Goal: Information Seeking & Learning: Learn about a topic

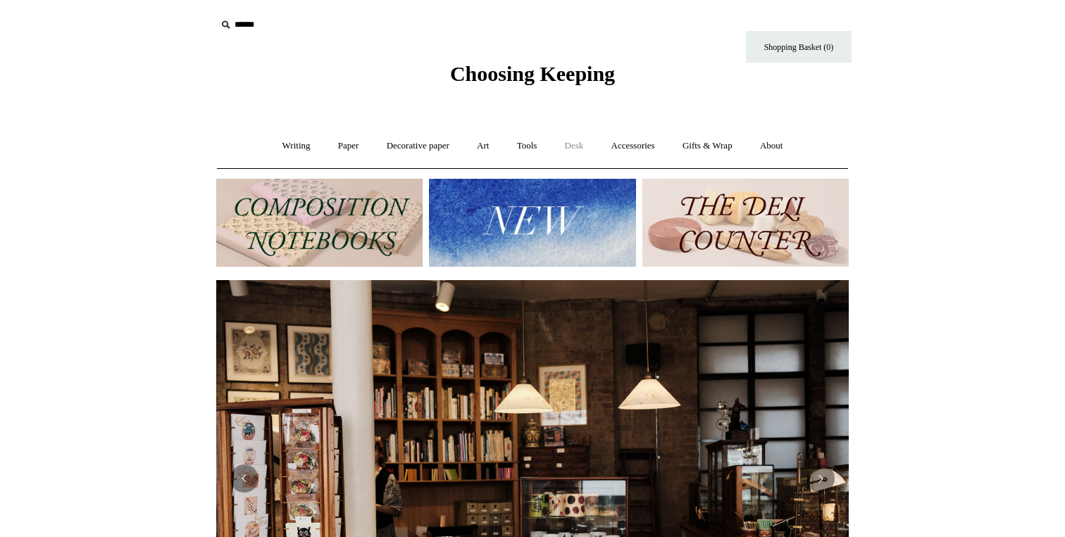
click at [587, 153] on link "Desk +" at bounding box center [574, 145] width 44 height 37
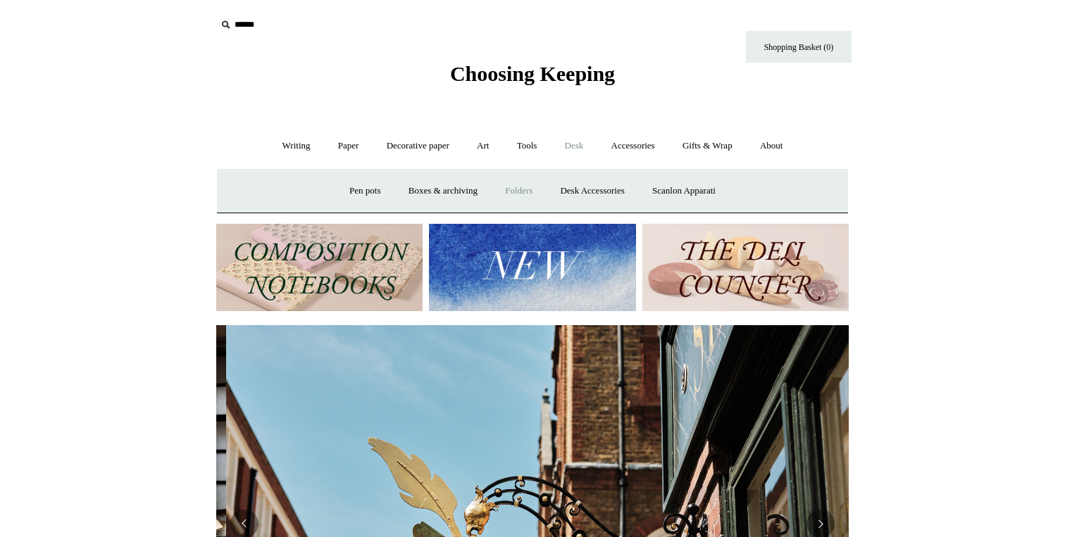
scroll to position [0, 632]
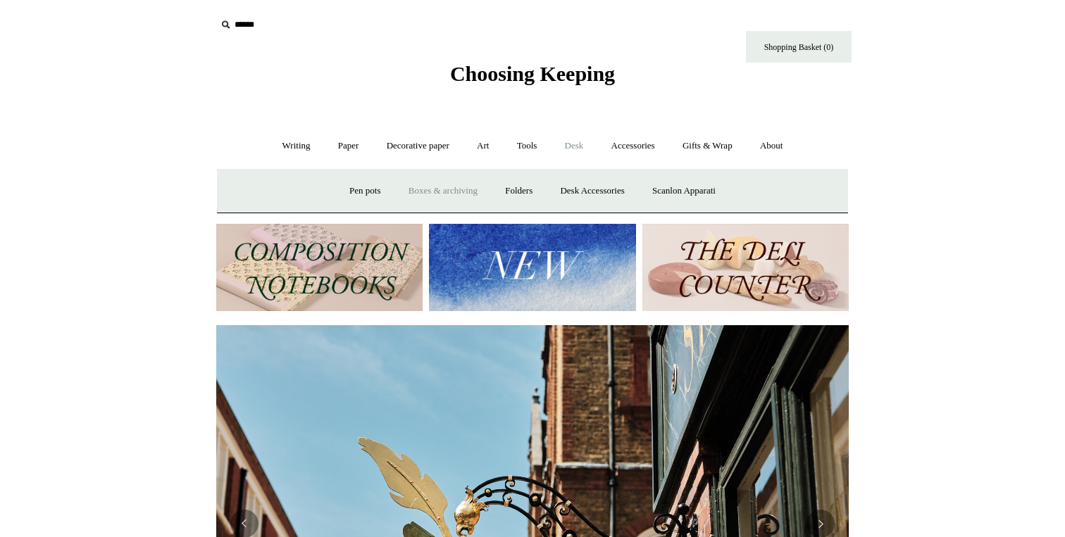
click at [452, 185] on link "Boxes & archiving" at bounding box center [443, 191] width 94 height 37
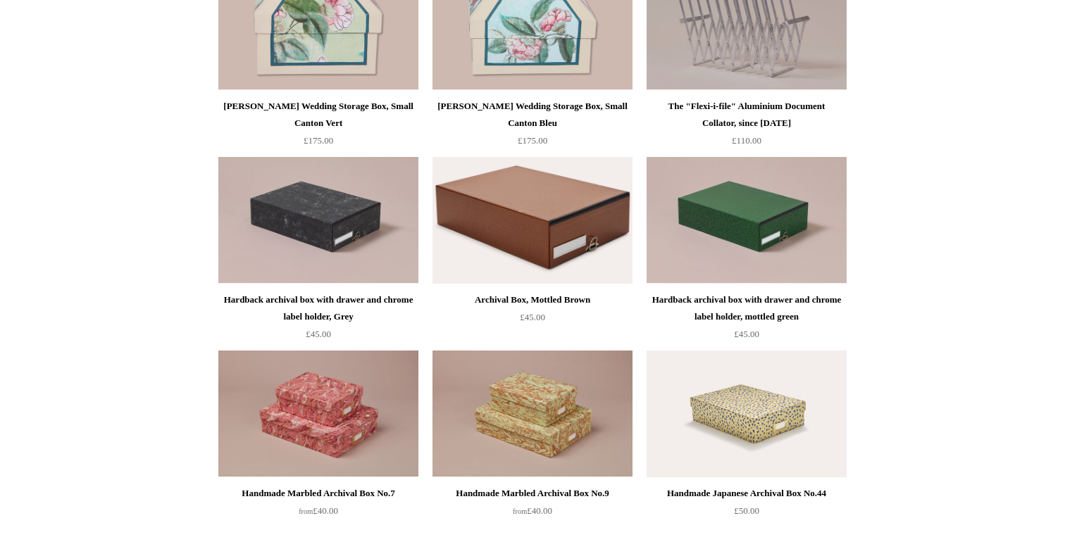
scroll to position [465, 0]
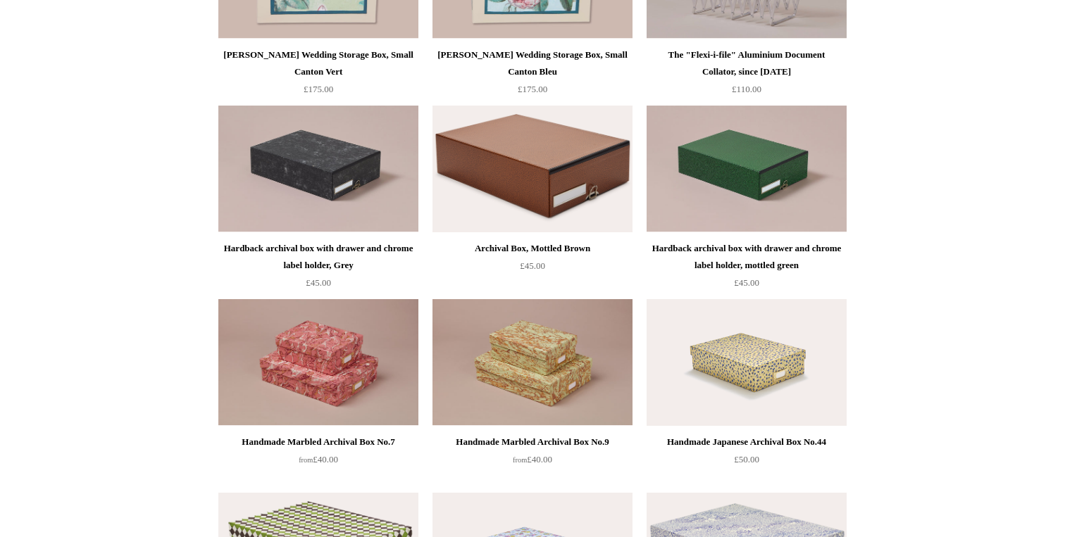
click at [501, 247] on div "Archival Box, Mottled Brown" at bounding box center [532, 248] width 193 height 17
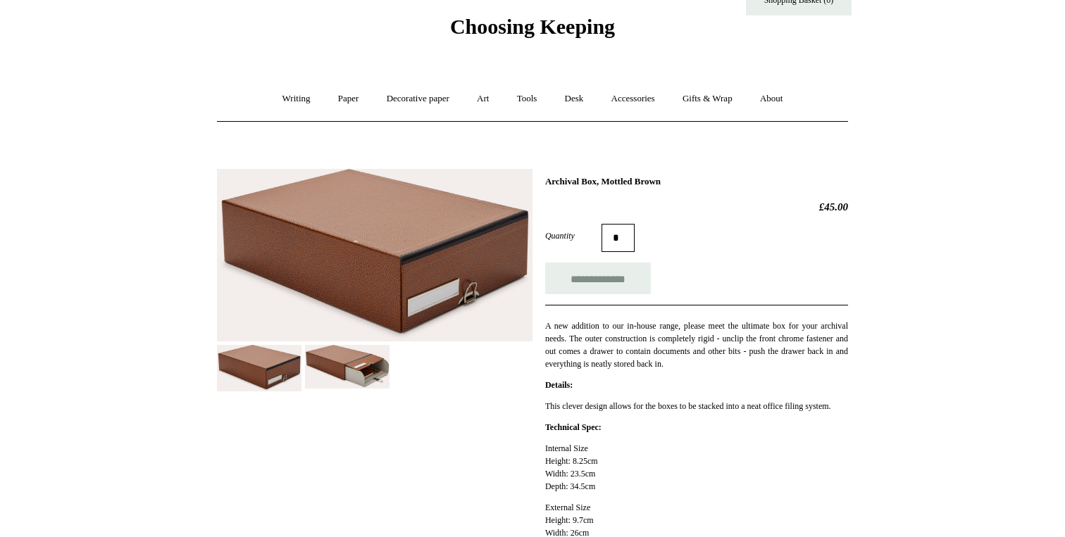
scroll to position [54, 0]
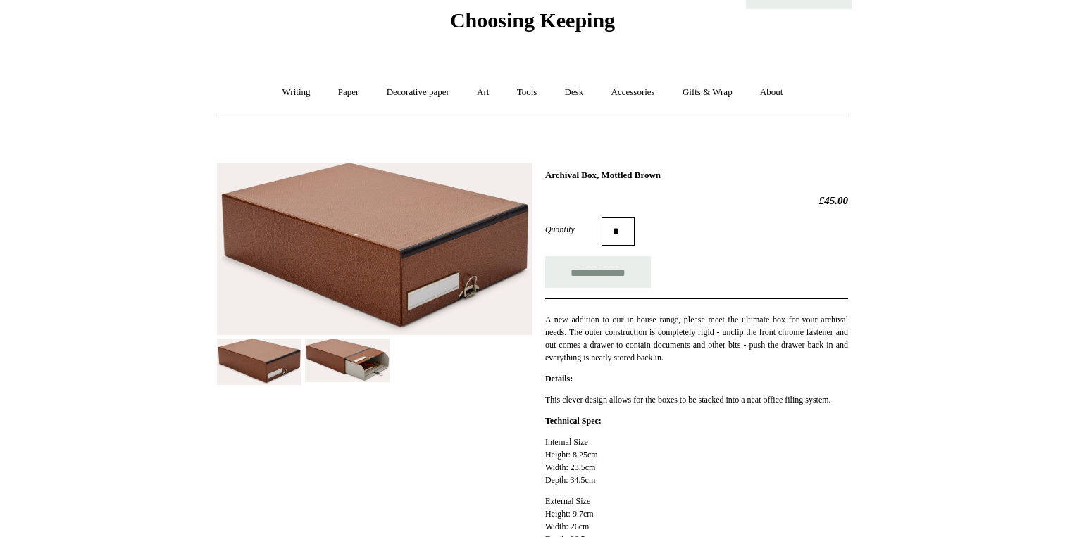
click at [356, 370] on img at bounding box center [347, 361] width 85 height 44
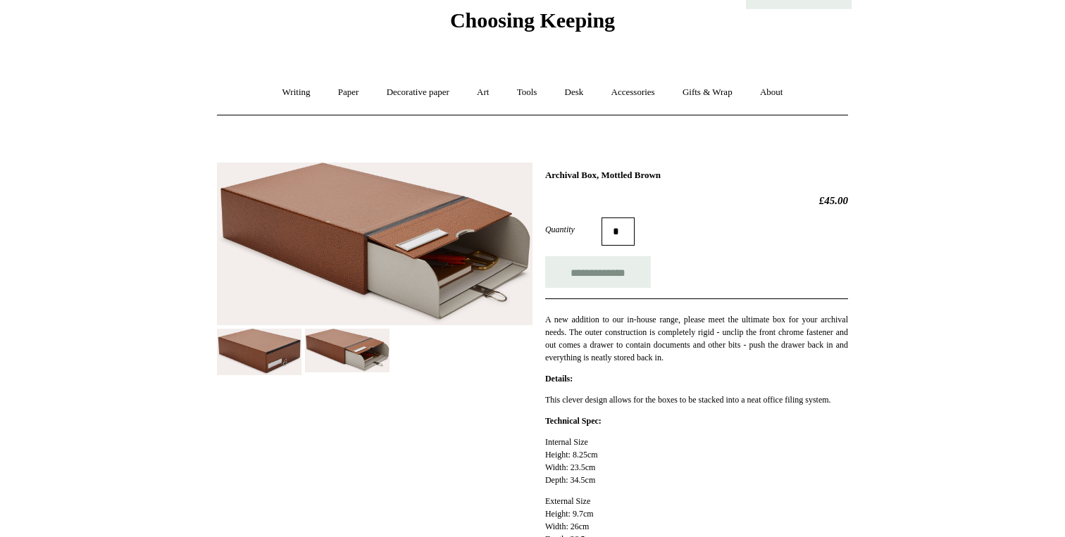
click at [266, 368] on img at bounding box center [259, 352] width 85 height 46
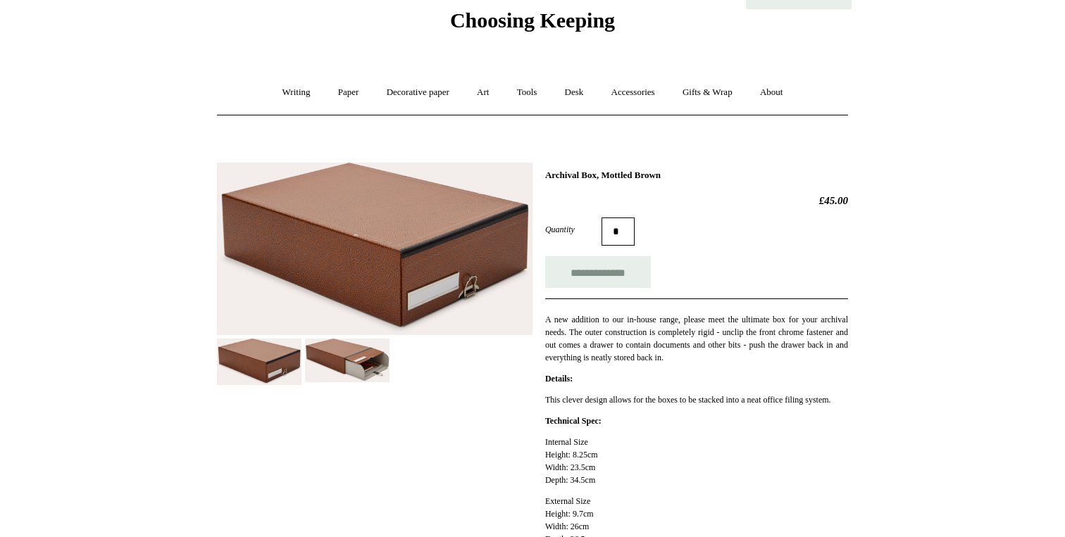
click at [357, 358] on img at bounding box center [347, 361] width 85 height 44
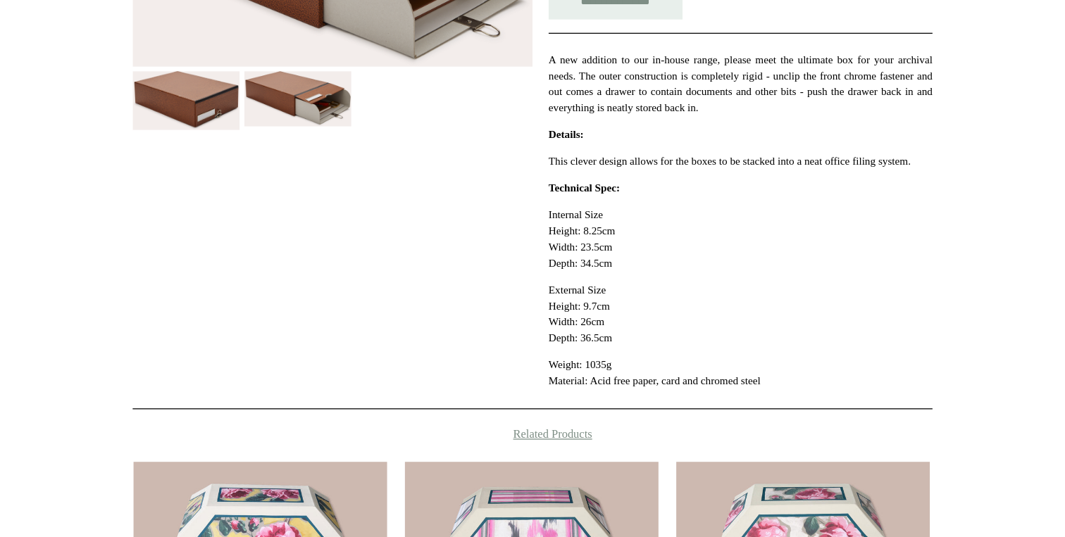
scroll to position [215, 0]
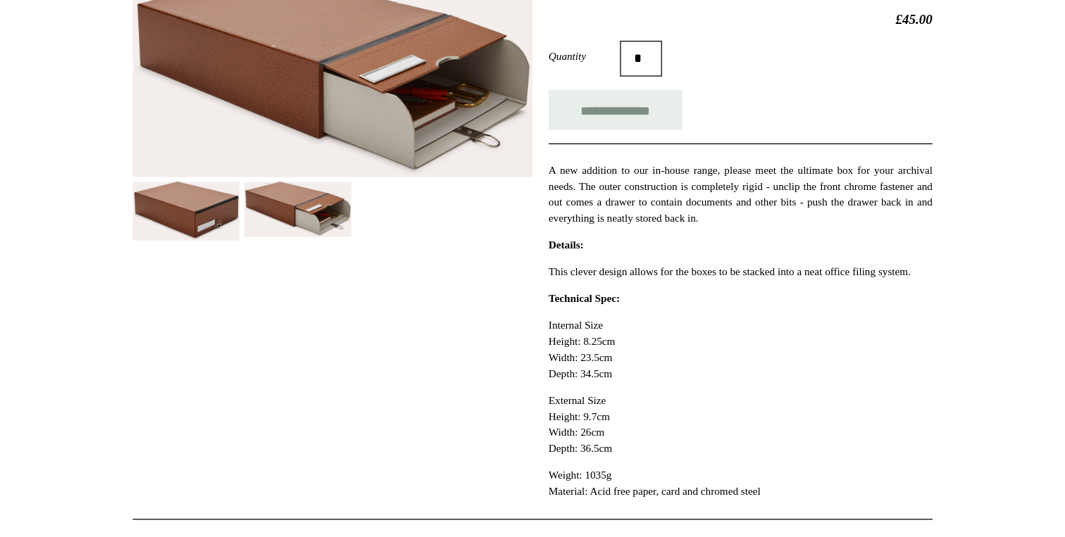
drag, startPoint x: 602, startPoint y: 318, endPoint x: 522, endPoint y: 323, distance: 80.4
click at [522, 323] on div "**********" at bounding box center [532, 213] width 631 height 444
click at [603, 325] on p "Internal Size Height: 8.25cm Width: 23.5cm Depth: 34.5cm" at bounding box center [696, 300] width 303 height 51
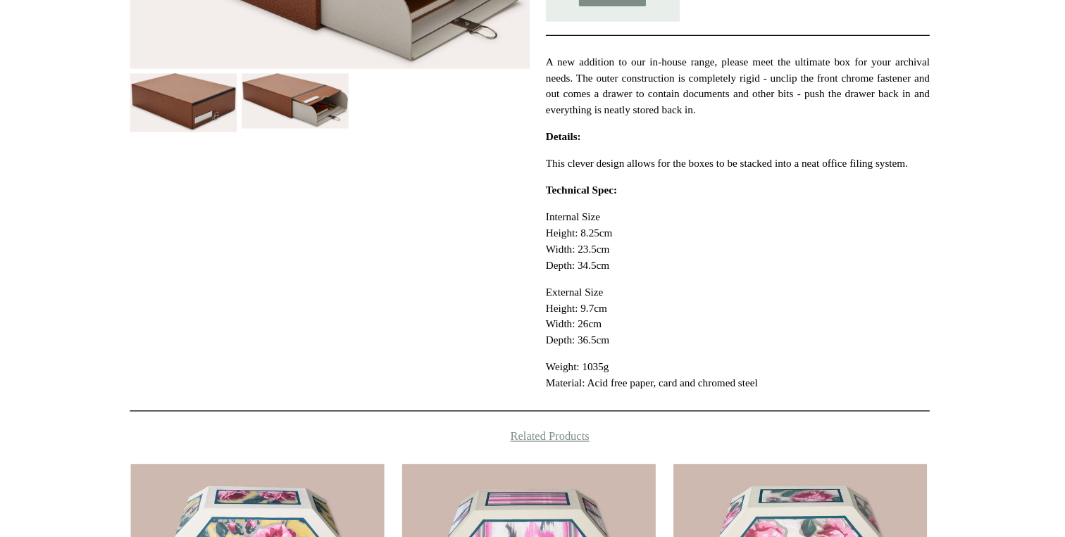
scroll to position [172, 0]
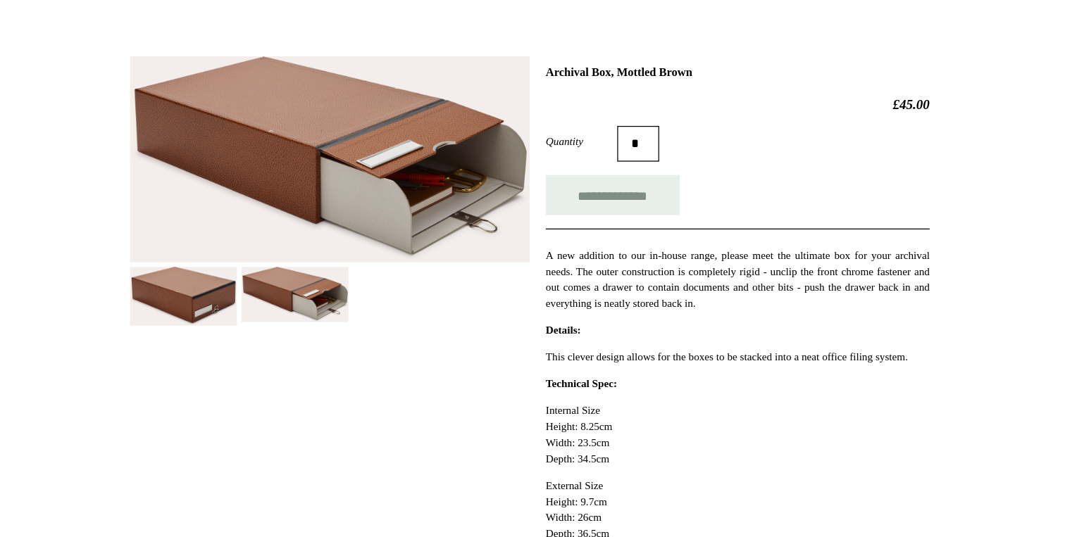
click at [358, 236] on img at bounding box center [347, 233] width 85 height 44
click at [245, 207] on div at bounding box center [375, 145] width 316 height 223
click at [250, 224] on img at bounding box center [259, 234] width 85 height 46
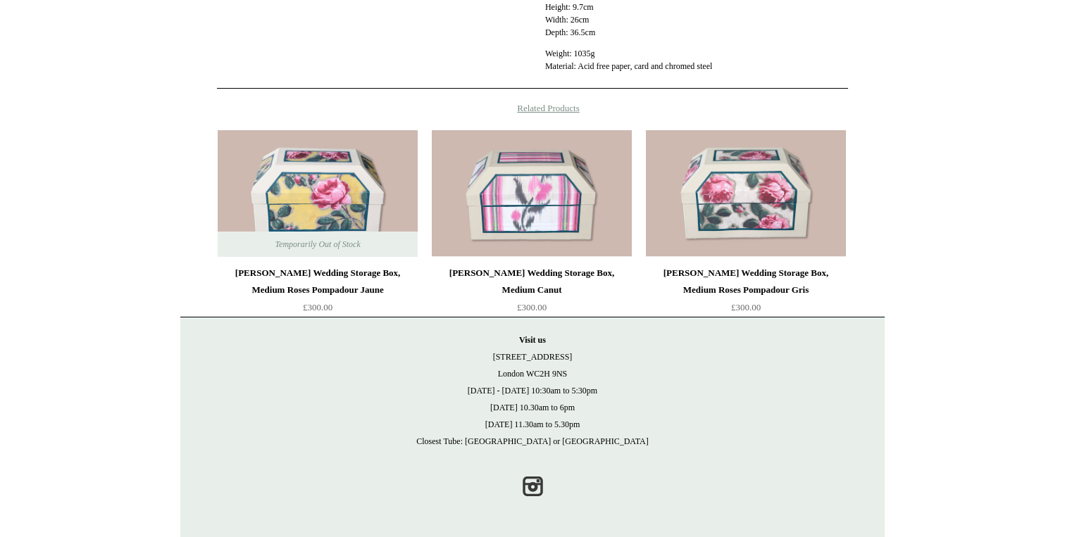
scroll to position [0, 0]
